Goal: Information Seeking & Learning: Find specific fact

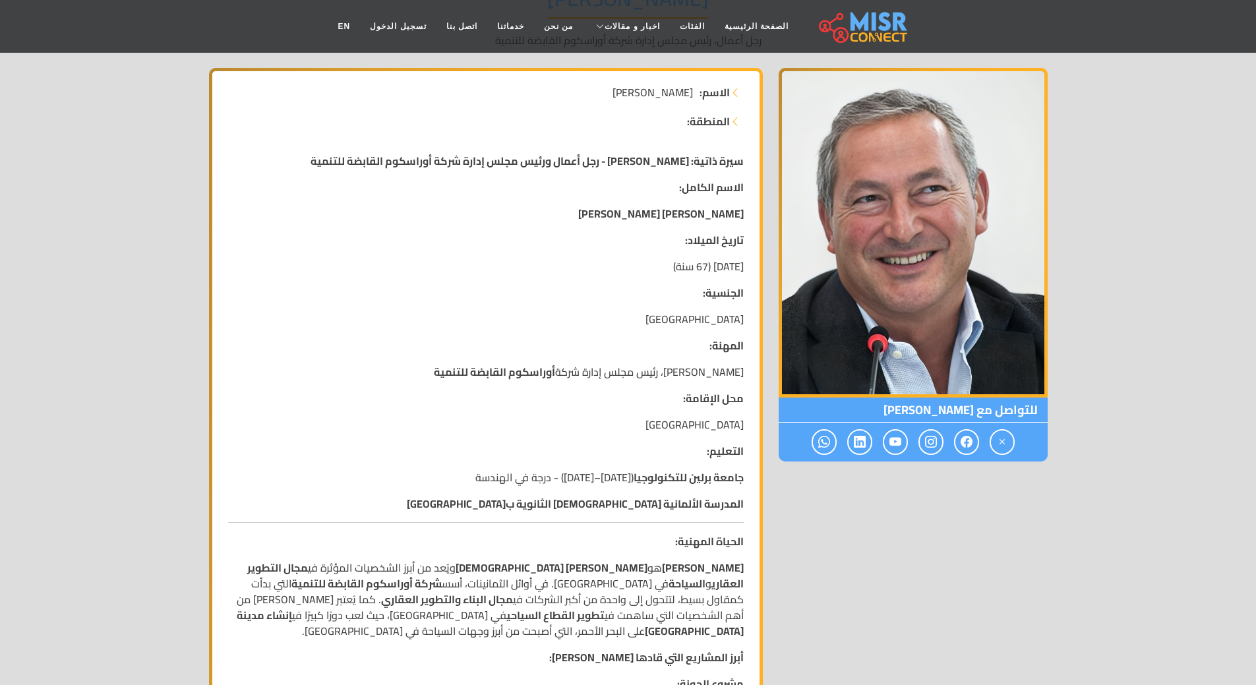
scroll to position [198, 0]
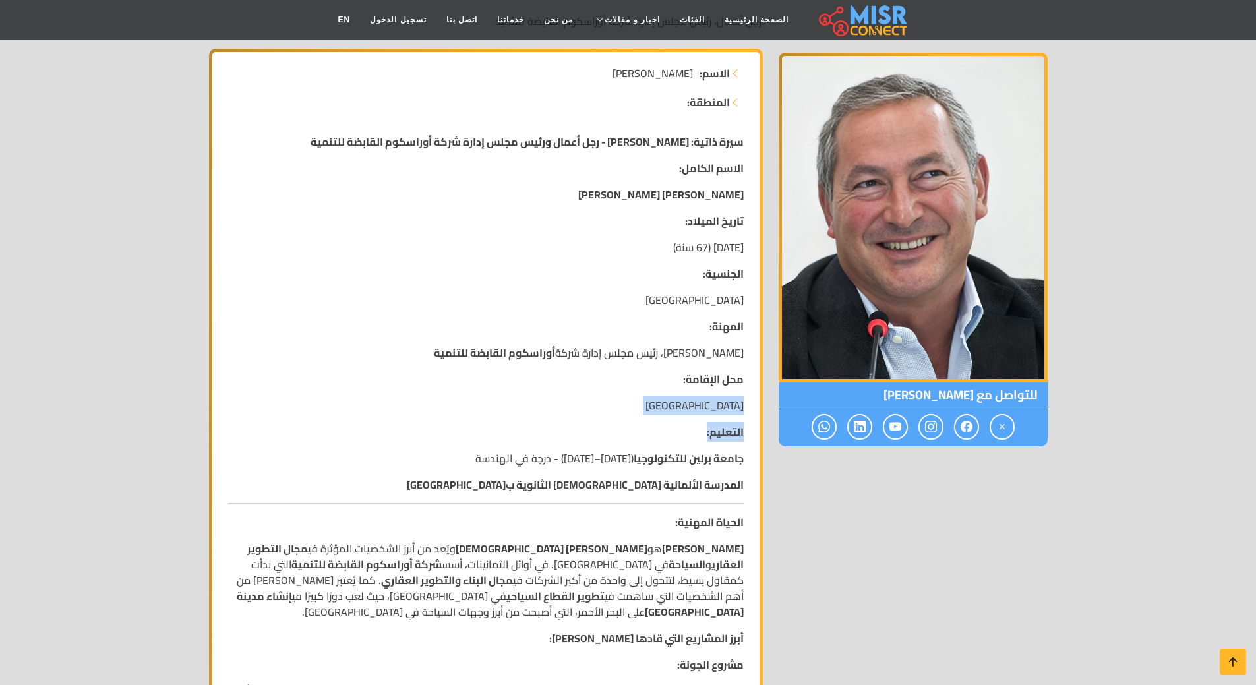
drag, startPoint x: 684, startPoint y: 376, endPoint x: 645, endPoint y: 440, distance: 74.9
click at [652, 459] on strong "جامعة برلين للتكنولوجيا" at bounding box center [689, 458] width 110 height 20
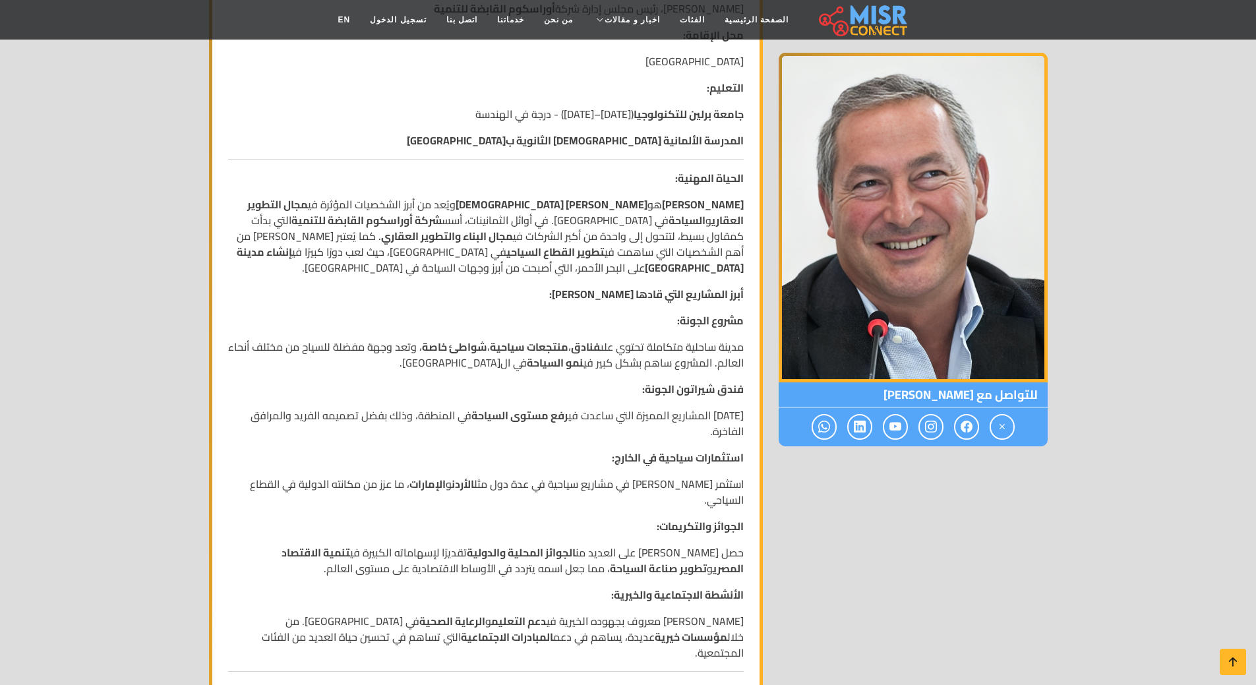
scroll to position [594, 0]
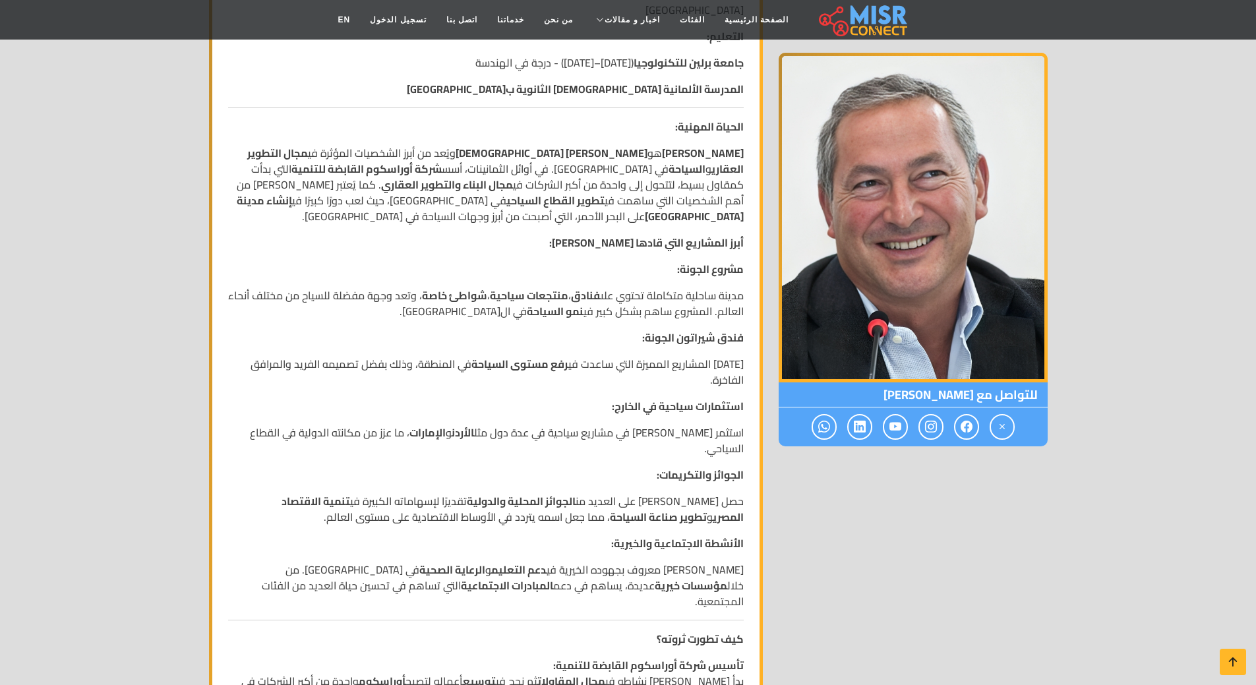
drag, startPoint x: 746, startPoint y: 472, endPoint x: 311, endPoint y: 584, distance: 449.5
click at [311, 584] on div "سيرة ذاتية: [PERSON_NAME] - رجل أعمال ورئيس مجلس إدارة شركة أوراسكوم القابضة لل…" at bounding box center [486, 479] width 532 height 1502
copy div "الجوائز والتكريمات: حصل [PERSON_NAME] على العديد من الجوائز المحلية والدولية تق…"
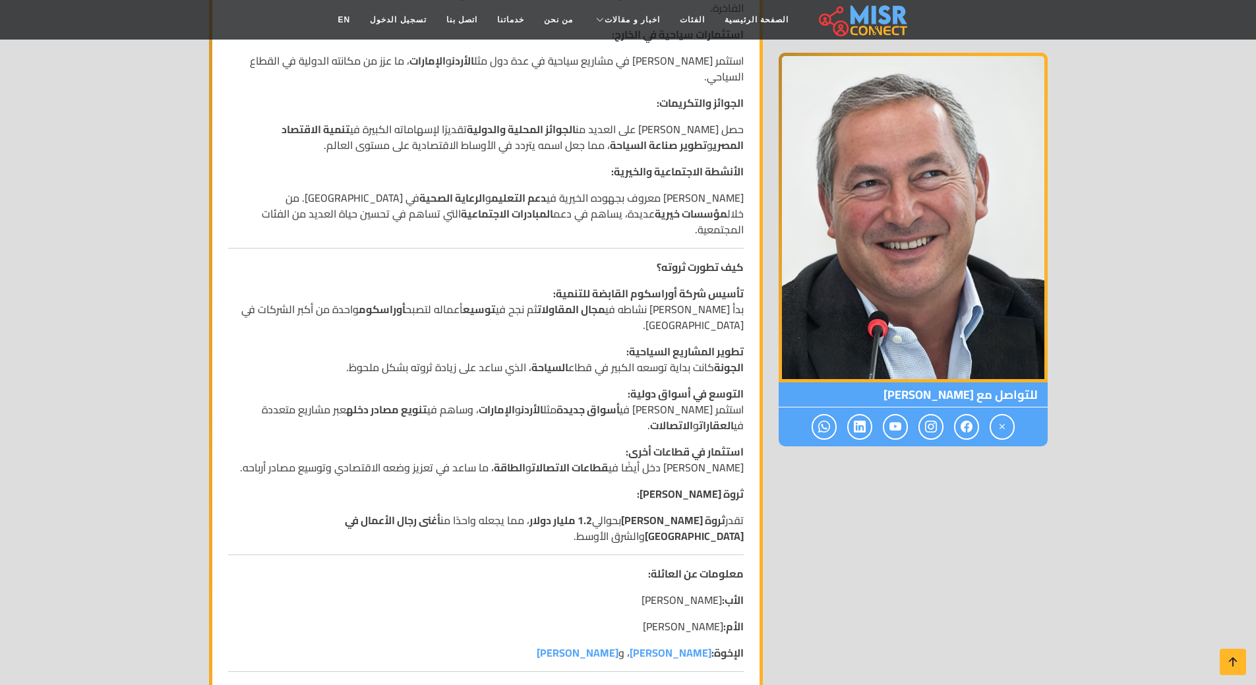
scroll to position [989, 0]
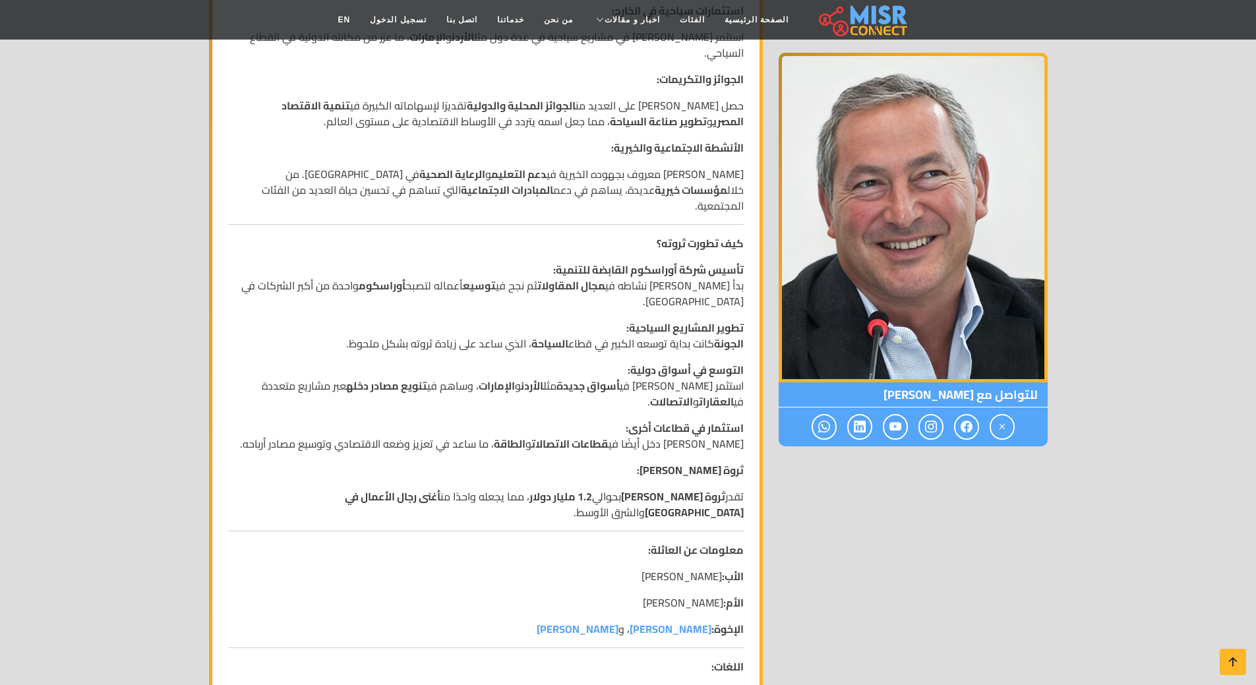
drag, startPoint x: 748, startPoint y: 450, endPoint x: 239, endPoint y: 473, distance: 510.3
click at [239, 473] on div "سيرة ذاتية: [PERSON_NAME] - رجل أعمال ورئيس مجلس إدارة شركة أوراسكوم القابضة لل…" at bounding box center [486, 83] width 532 height 1502
copy div "ثروة [PERSON_NAME]: تقدر ثروة [PERSON_NAME] بحوالي 1.2 مليار دولار ، مما يجعله …"
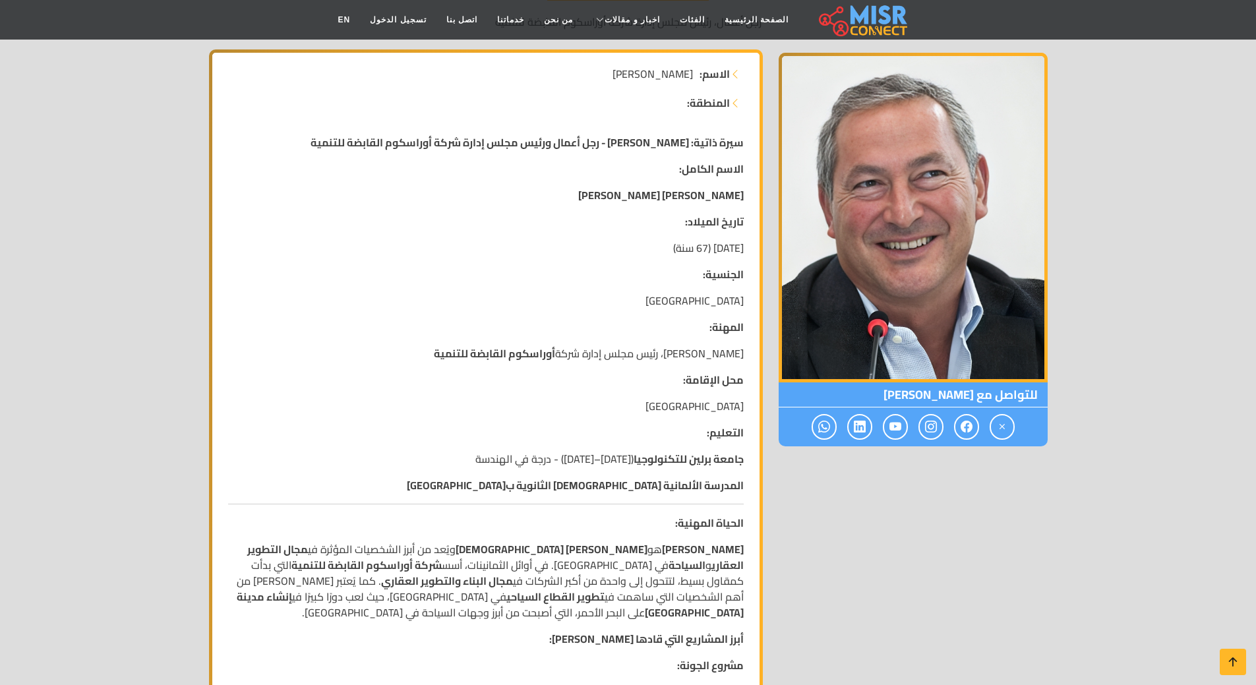
scroll to position [198, 0]
